Goal: Task Accomplishment & Management: Manage account settings

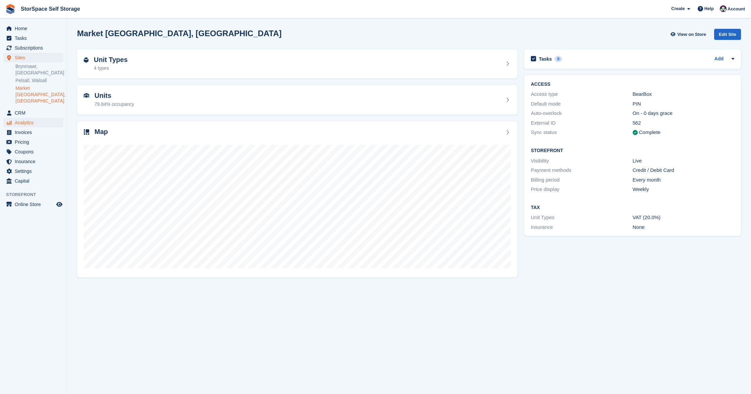
click at [17, 120] on span "Analytics" at bounding box center [35, 122] width 40 height 9
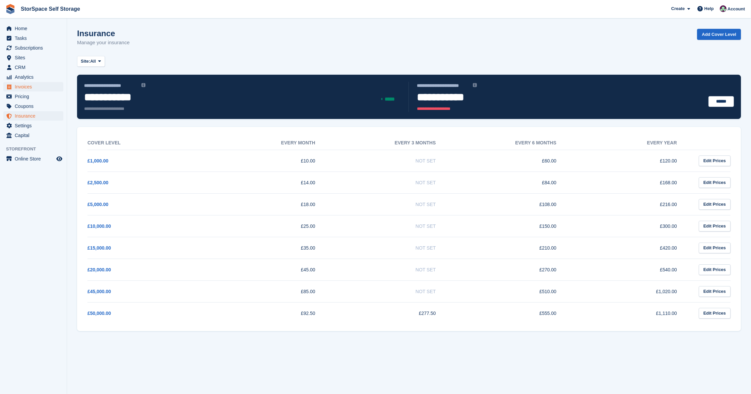
click at [24, 89] on span "Invoices" at bounding box center [35, 86] width 40 height 9
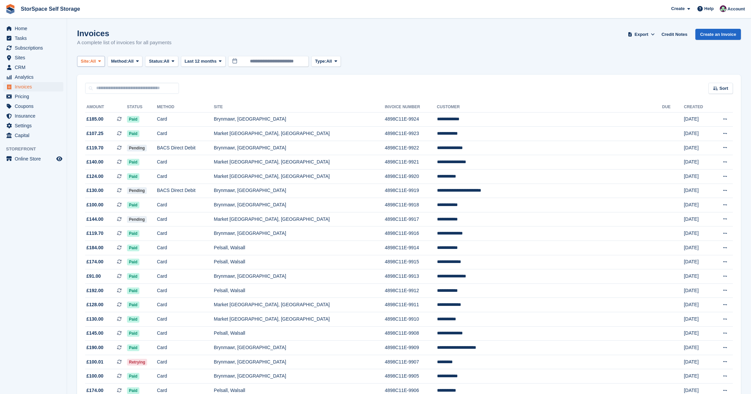
click at [89, 61] on span "Site:" at bounding box center [85, 61] width 9 height 7
click at [98, 103] on link "Pelsall, Walsall" at bounding box center [146, 101] width 132 height 12
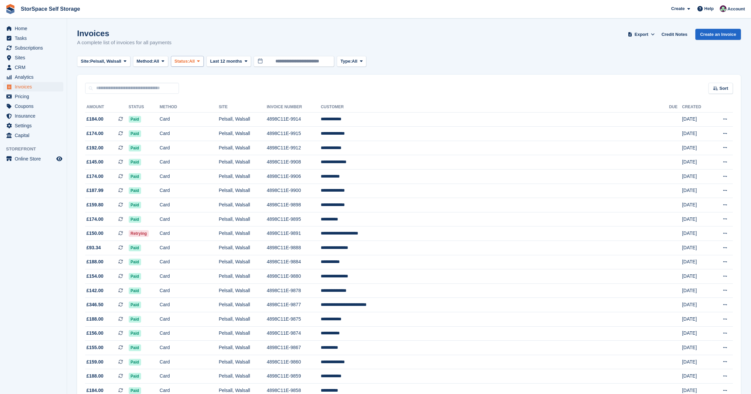
click at [195, 61] on span "All" at bounding box center [192, 61] width 6 height 7
click at [195, 59] on span "All" at bounding box center [192, 61] width 6 height 7
click at [203, 112] on link "Open" at bounding box center [203, 113] width 58 height 12
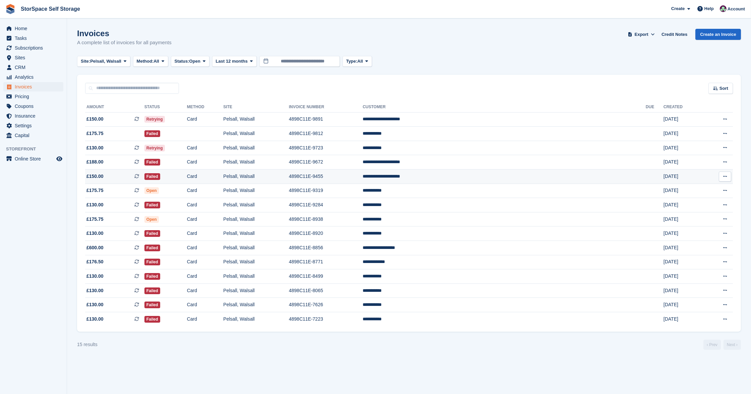
click at [363, 176] on td "4898C11E-9455" at bounding box center [326, 177] width 74 height 14
click at [289, 133] on td "Pelsall, Walsall" at bounding box center [256, 134] width 66 height 14
click at [119, 60] on span "Pelsall, Walsall" at bounding box center [105, 61] width 31 height 7
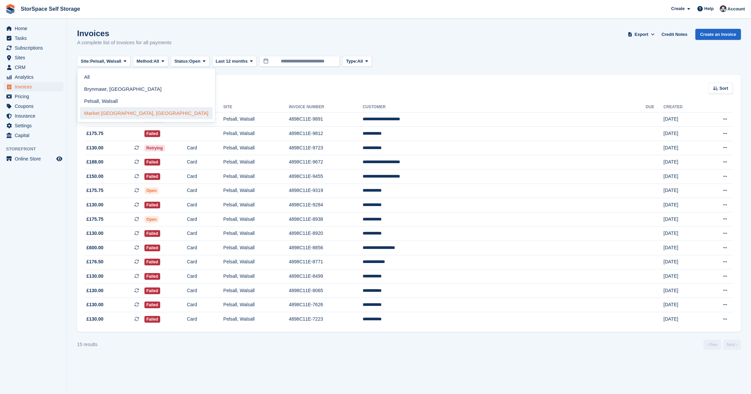
click at [122, 108] on link "Market [GEOGRAPHIC_DATA], [GEOGRAPHIC_DATA]" at bounding box center [146, 113] width 132 height 12
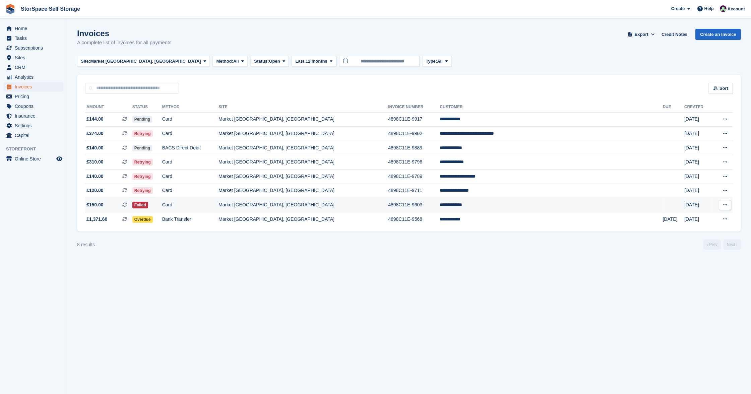
click at [219, 203] on td "Card" at bounding box center [190, 205] width 56 height 14
click at [219, 191] on td "Card" at bounding box center [190, 191] width 56 height 14
click at [219, 195] on td "Card" at bounding box center [190, 191] width 56 height 14
click at [219, 182] on td "Card" at bounding box center [190, 177] width 56 height 14
click at [219, 164] on td "Card" at bounding box center [190, 162] width 56 height 14
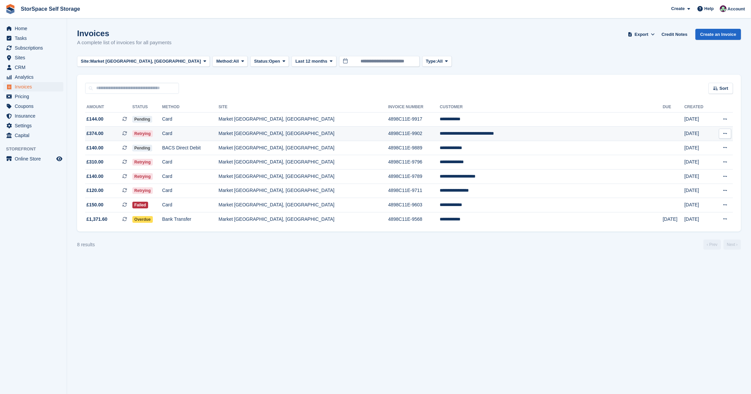
click at [518, 133] on td "**********" at bounding box center [551, 134] width 223 height 14
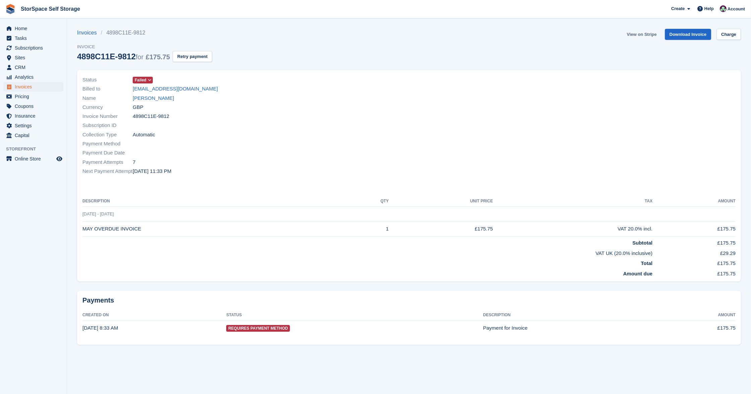
click at [636, 32] on link "View on Stripe" at bounding box center [641, 34] width 35 height 11
click at [741, 36] on link "Charge" at bounding box center [729, 34] width 24 height 11
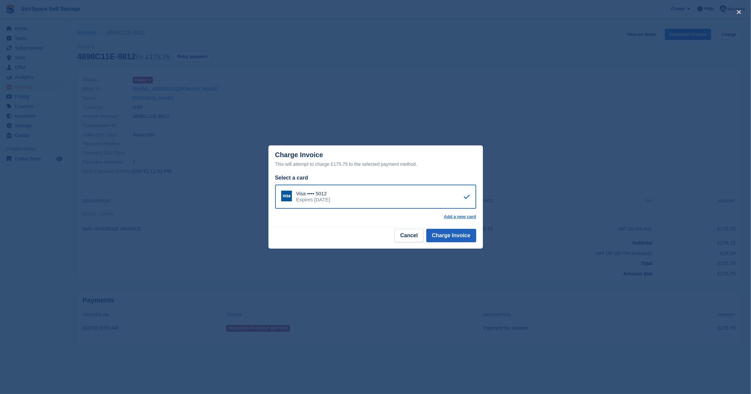
click at [461, 236] on button "Charge Invoice" at bounding box center [451, 235] width 50 height 13
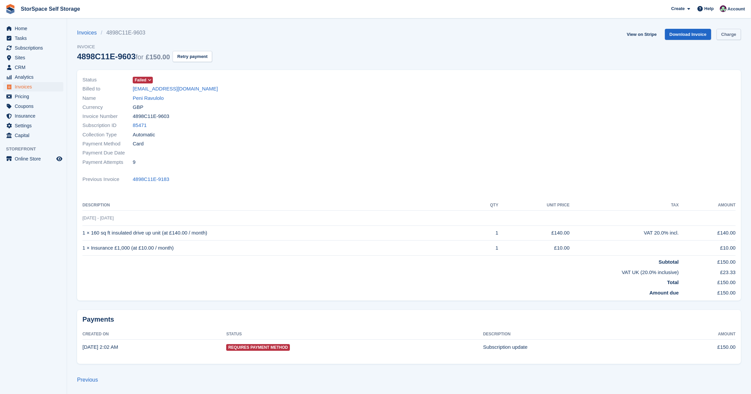
click at [729, 36] on link "Charge" at bounding box center [729, 34] width 24 height 11
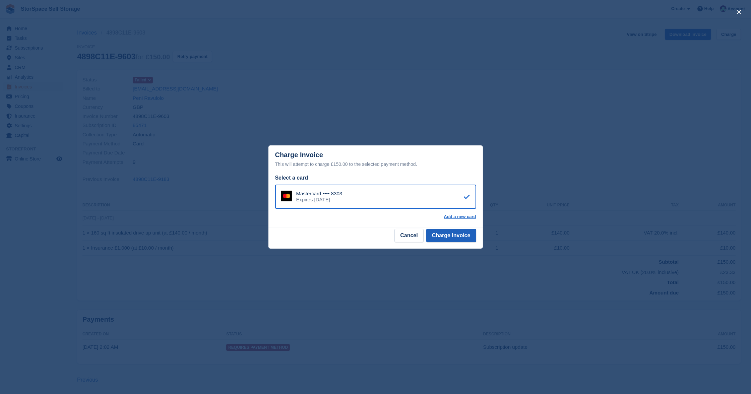
click at [459, 234] on button "Charge Invoice" at bounding box center [451, 235] width 50 height 13
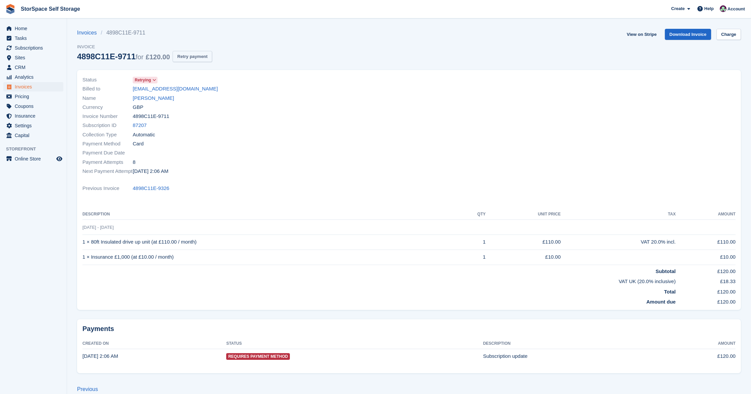
click at [202, 53] on button "Retry payment" at bounding box center [193, 56] width 40 height 11
click at [158, 100] on link "[PERSON_NAME]" at bounding box center [153, 99] width 41 height 8
click at [171, 86] on link "[EMAIL_ADDRESS][DOMAIN_NAME]" at bounding box center [175, 89] width 85 height 8
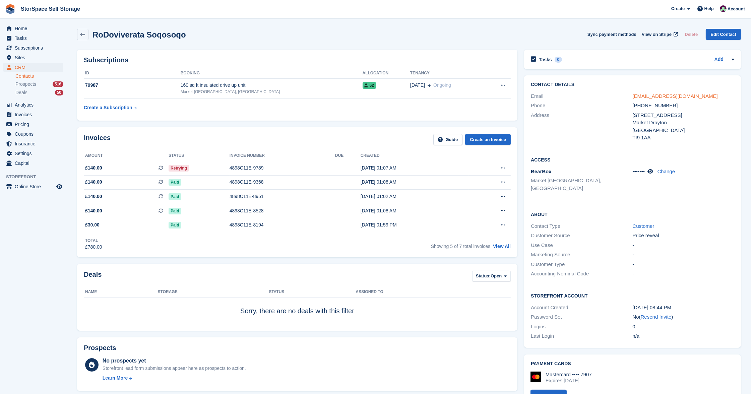
click at [664, 96] on link "[EMAIL_ADDRESS][DOMAIN_NAME]" at bounding box center [675, 96] width 85 height 6
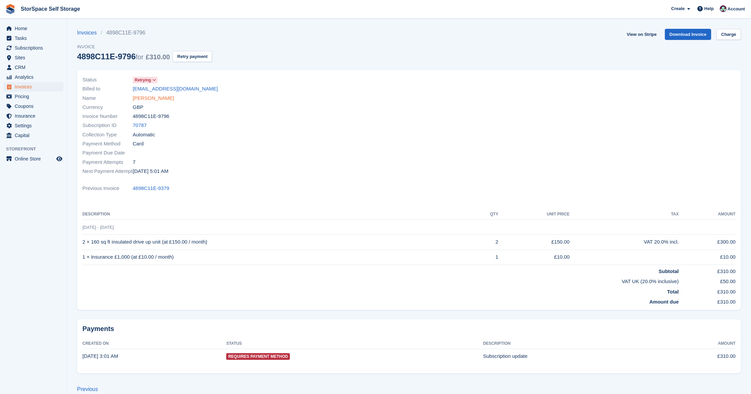
click at [150, 99] on link "Julian Jackson" at bounding box center [153, 99] width 41 height 8
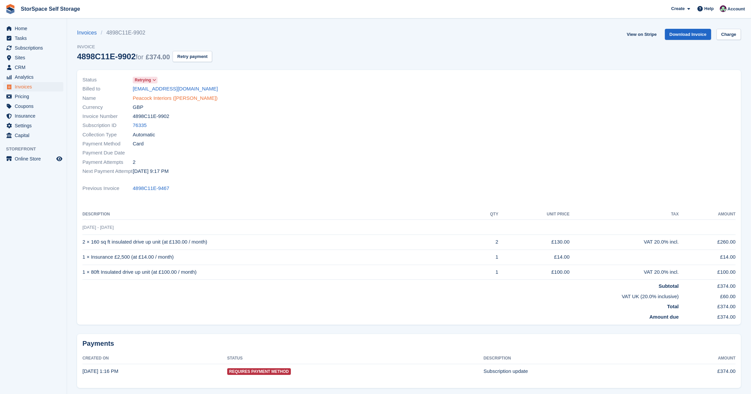
click at [196, 97] on link "Peacock Interiors (Mike Peacock)" at bounding box center [175, 99] width 85 height 8
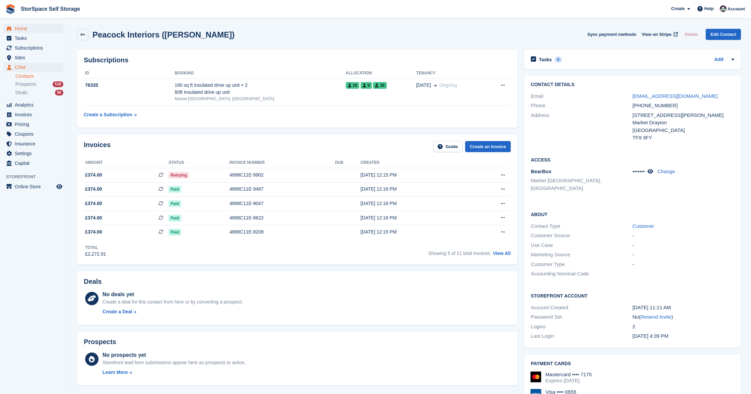
click at [28, 26] on span "Home" at bounding box center [35, 28] width 40 height 9
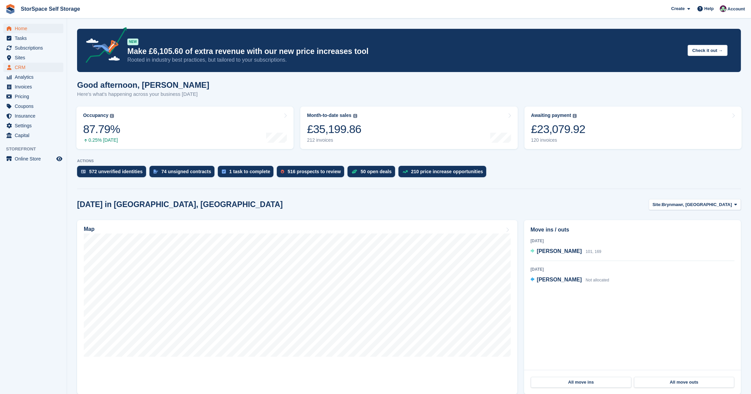
click at [25, 69] on span "CRM" at bounding box center [35, 67] width 40 height 9
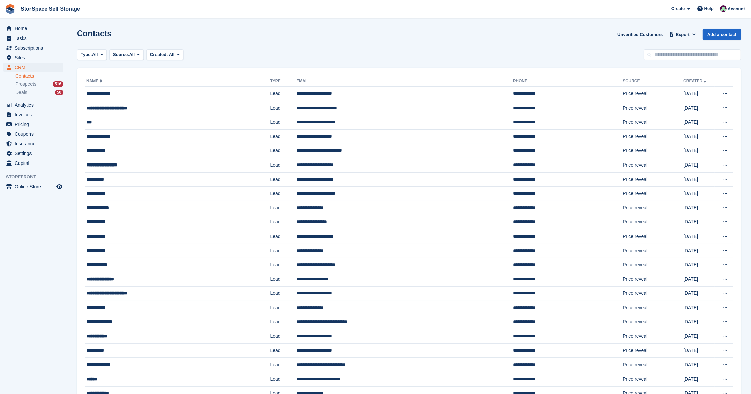
click at [26, 75] on link "Contacts" at bounding box center [39, 76] width 48 height 6
click at [675, 56] on input "text" at bounding box center [692, 54] width 97 height 11
type input "******"
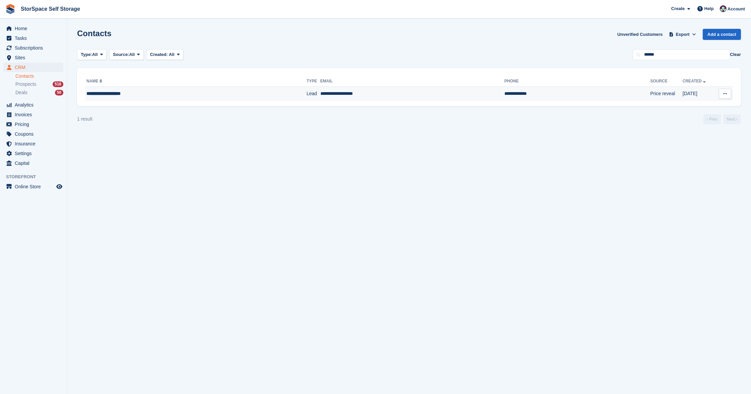
click at [195, 92] on div "**********" at bounding box center [170, 93] width 169 height 7
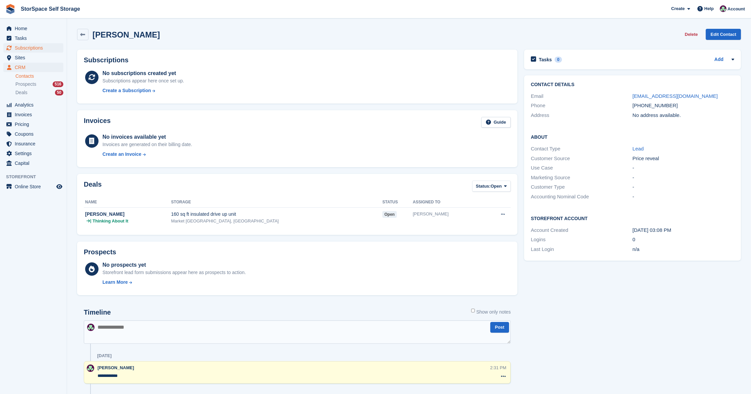
click at [38, 46] on span "Subscriptions" at bounding box center [35, 47] width 40 height 9
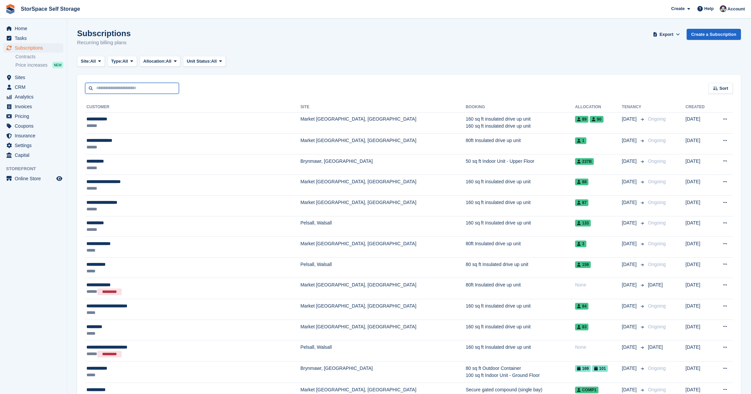
click at [127, 88] on input "text" at bounding box center [132, 88] width 94 height 11
type input "**********"
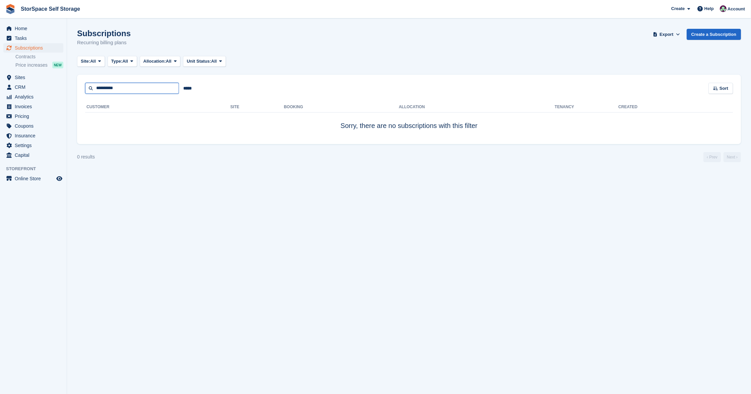
click at [100, 88] on input "**********" at bounding box center [132, 88] width 94 height 11
type input "**********"
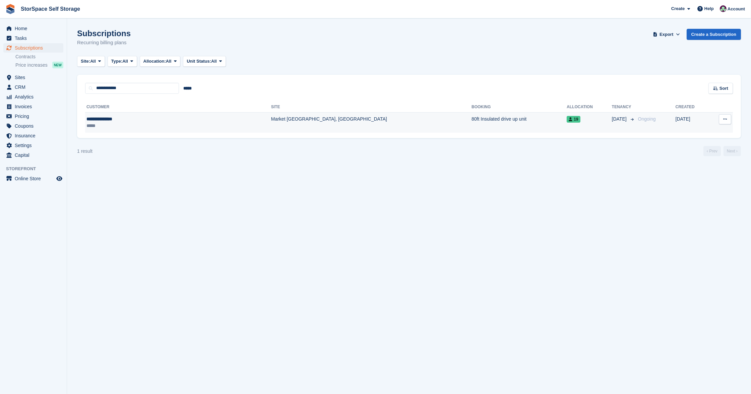
click at [142, 116] on div "**********" at bounding box center [139, 119] width 106 height 7
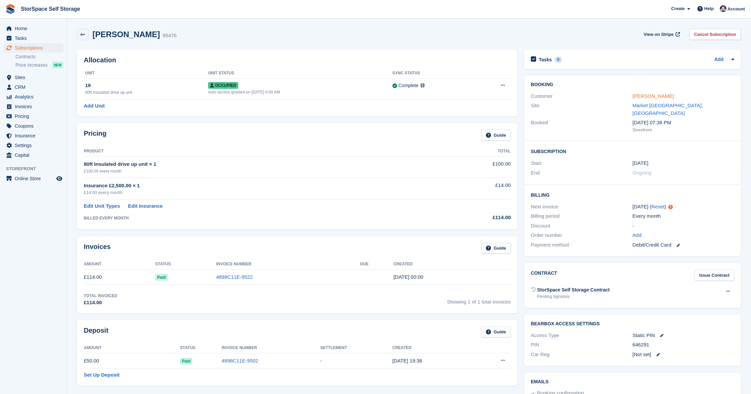
click at [651, 95] on link "Mr Danny Darkes" at bounding box center [653, 96] width 41 height 6
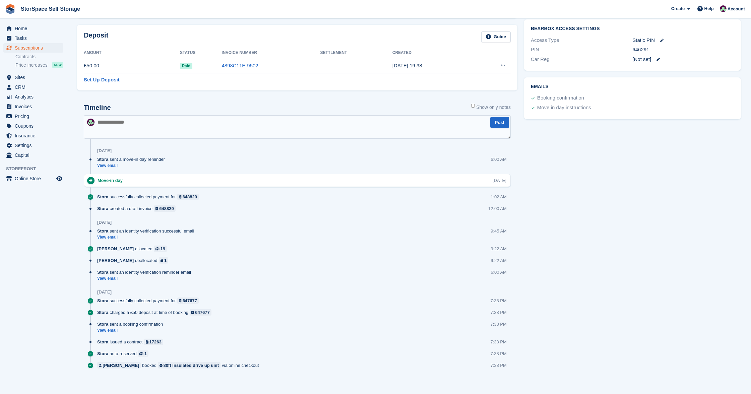
click at [213, 127] on textarea at bounding box center [297, 126] width 427 height 23
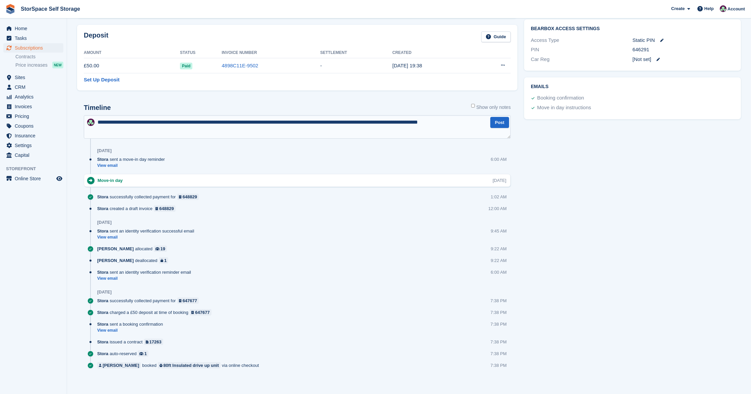
type textarea "**********"
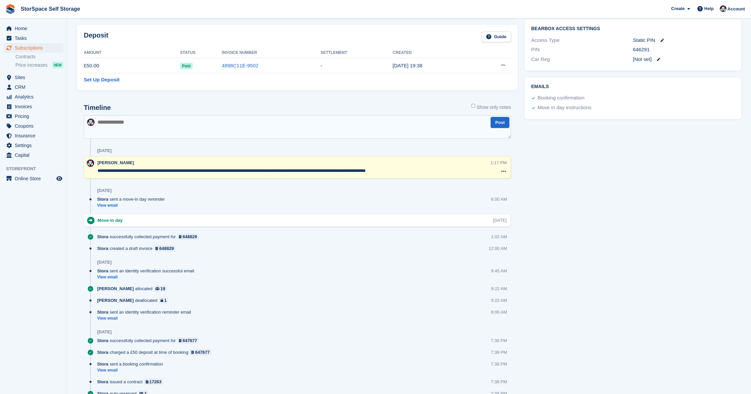
scroll to position [0, 0]
